Goal: Transaction & Acquisition: Book appointment/travel/reservation

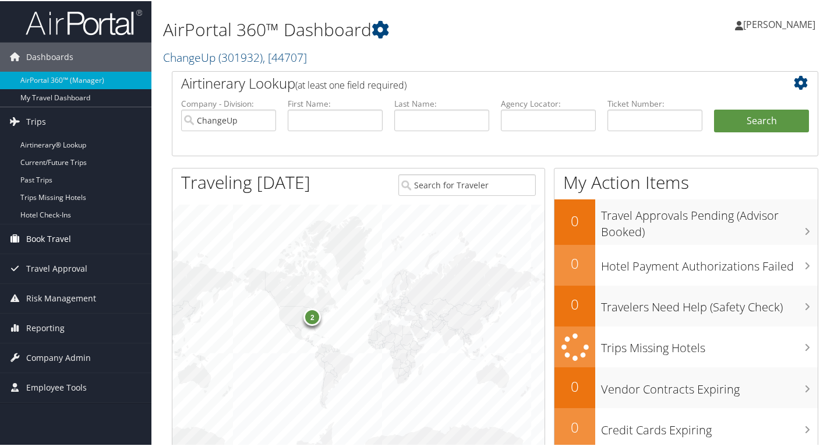
click at [43, 239] on span "Book Travel" at bounding box center [48, 237] width 45 height 29
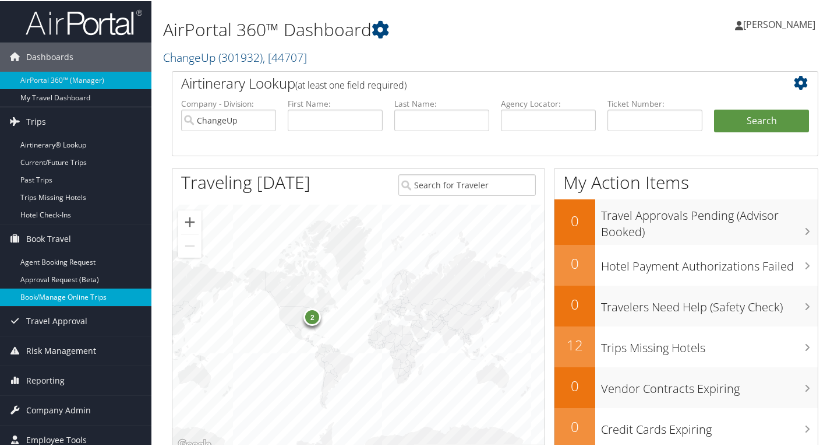
click at [54, 299] on link "Book/Manage Online Trips" at bounding box center [75, 295] width 151 height 17
